Goal: Check status: Check status

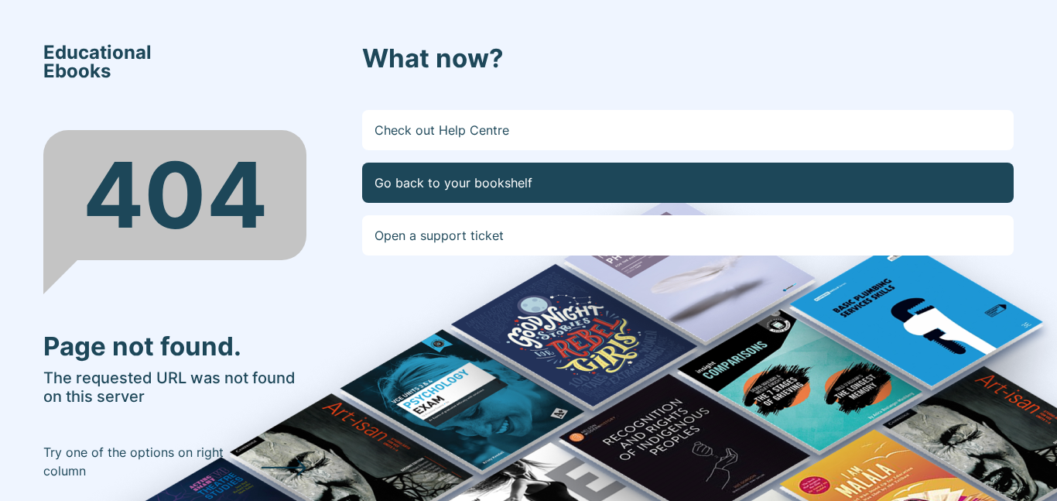
click at [501, 197] on link "Go back to your bookshelf" at bounding box center [687, 182] width 651 height 40
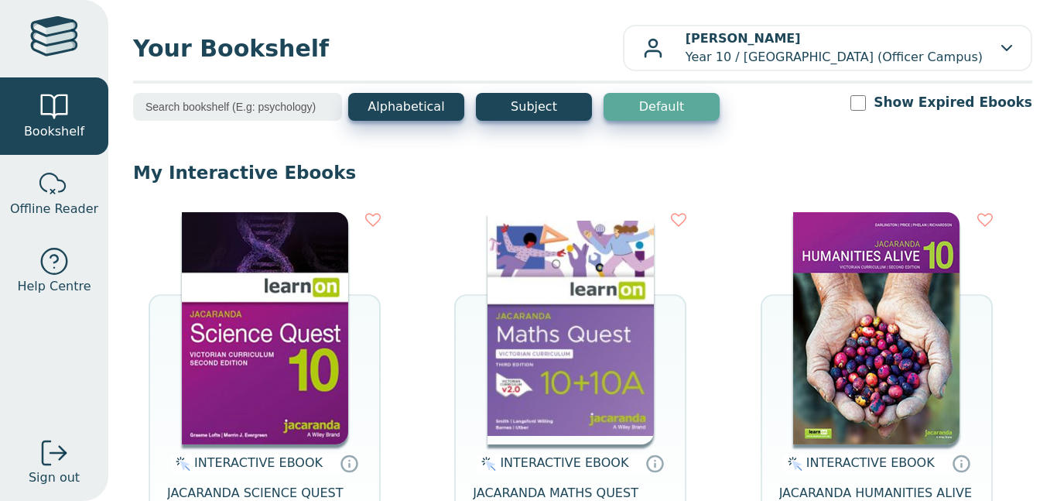
click at [838, 274] on img at bounding box center [876, 328] width 166 height 232
